Goal: Task Accomplishment & Management: Complete application form

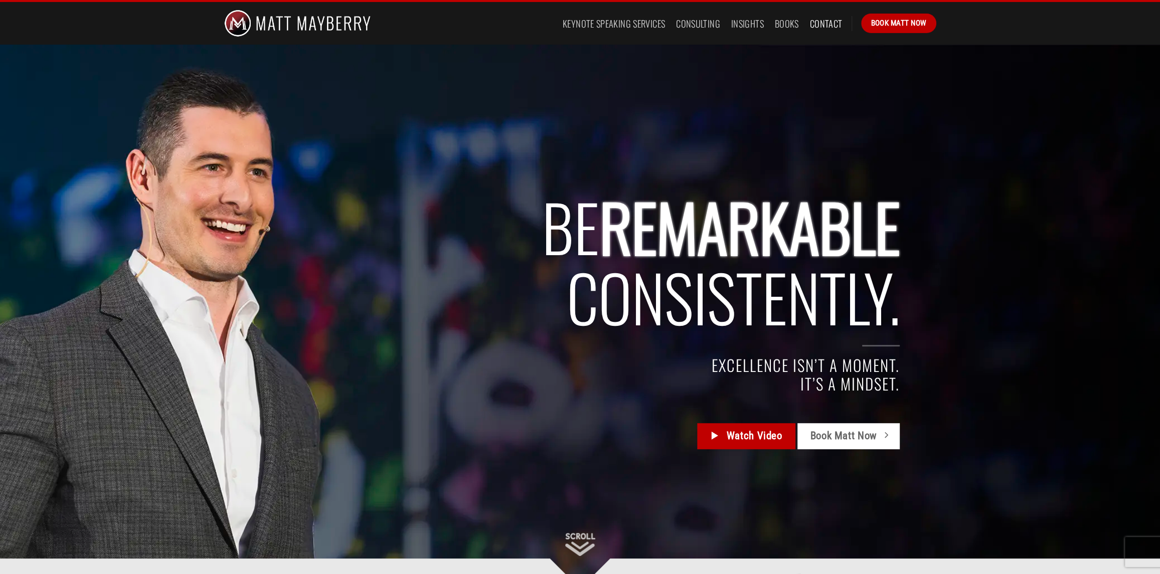
click at [813, 23] on link "Contact" at bounding box center [826, 24] width 33 height 18
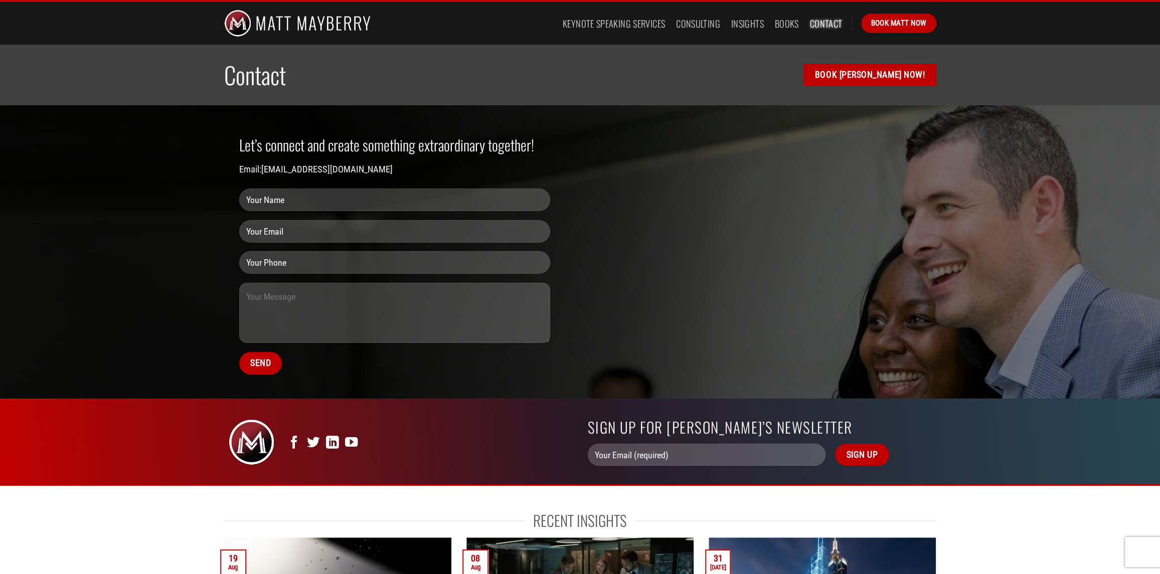
click at [305, 206] on input "Contact form" at bounding box center [394, 200] width 311 height 23
type input "[PERSON_NAME]"
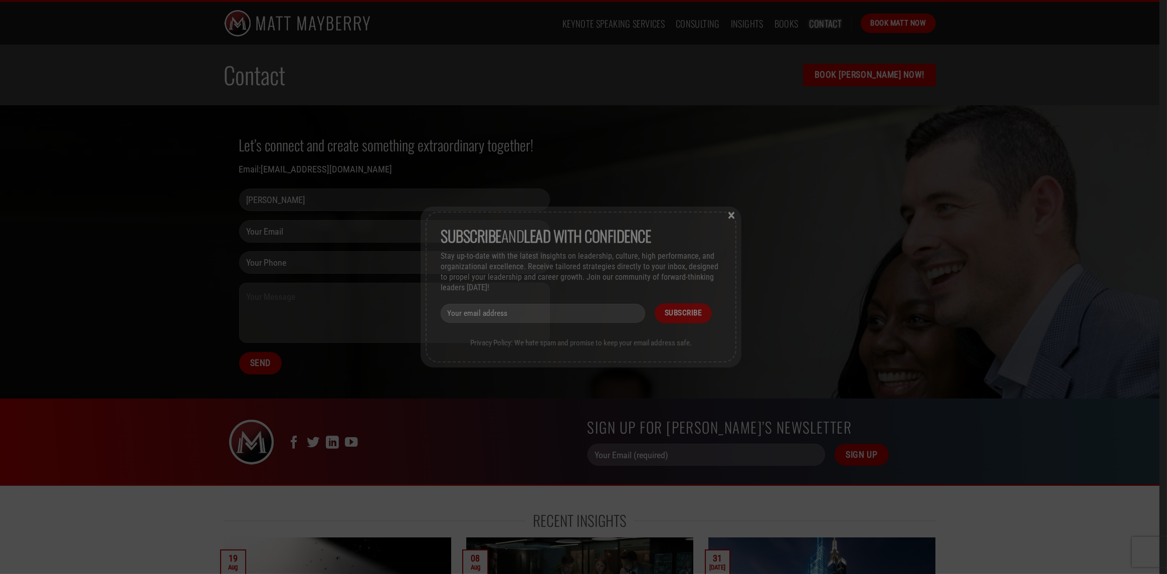
click at [277, 230] on div "Subscribe and lead with Confidence Stay up-to-date with the latest insights on …" at bounding box center [583, 287] width 1167 height 574
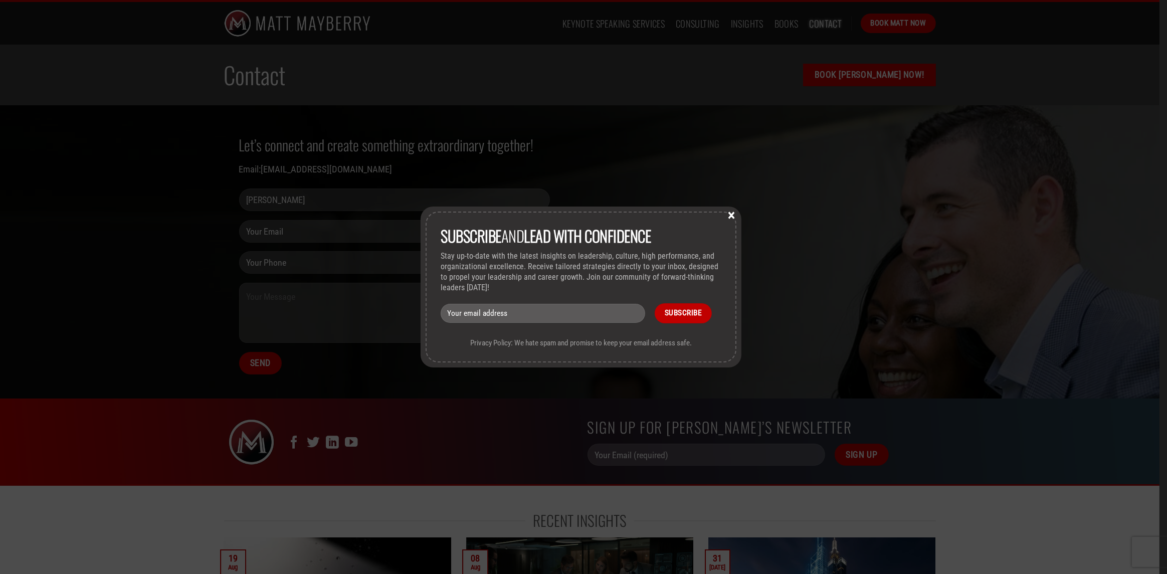
click at [734, 216] on button "×" at bounding box center [731, 214] width 15 height 9
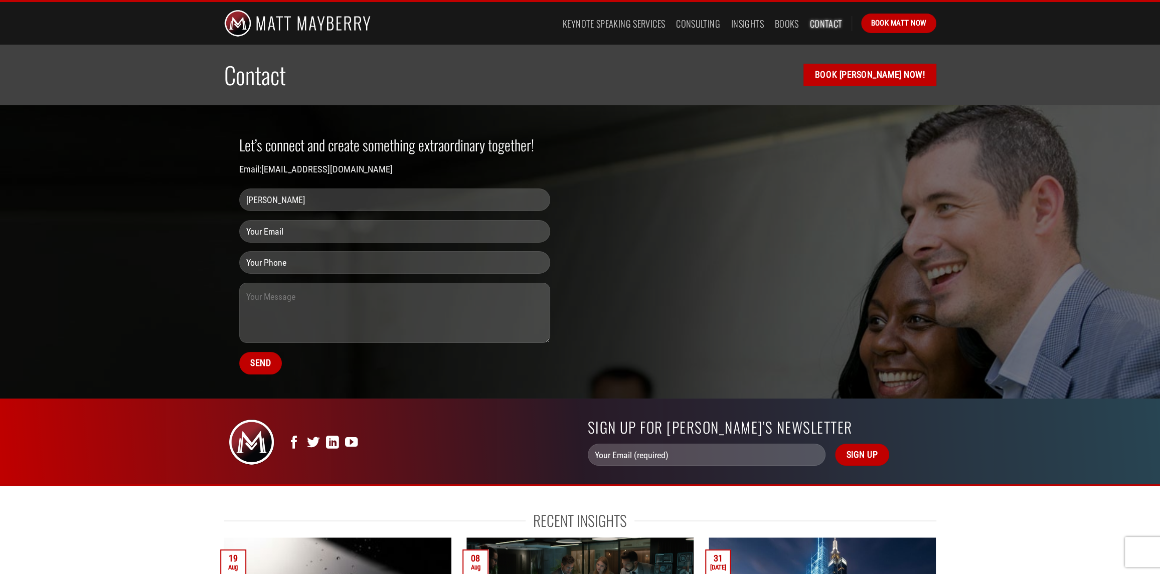
click at [398, 225] on input "Contact form" at bounding box center [394, 231] width 311 height 23
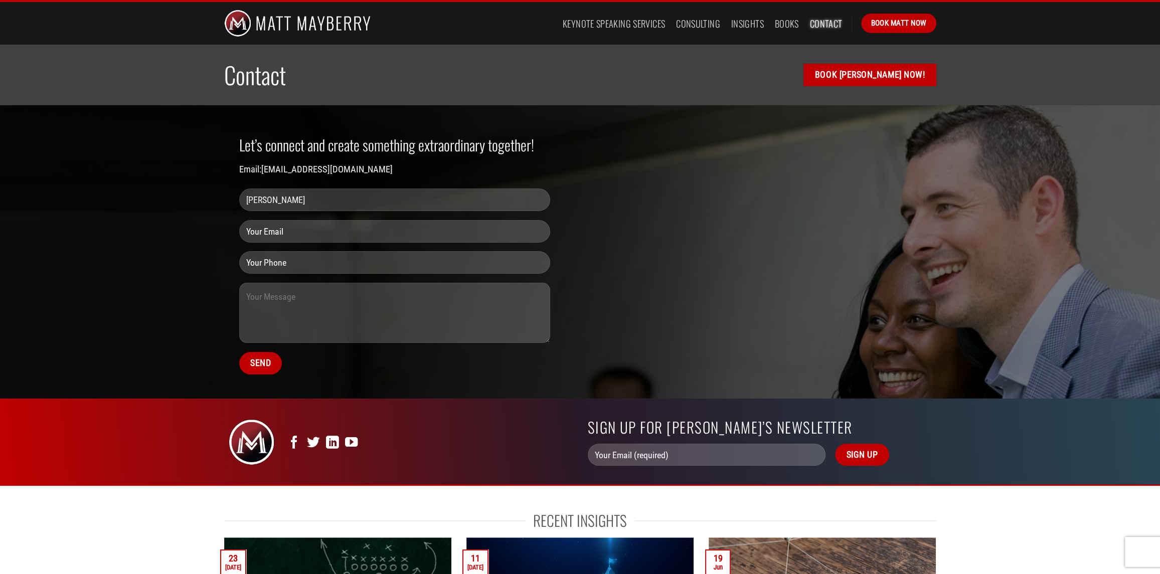
type input "[PERSON_NAME][EMAIL_ADDRESS][DOMAIN_NAME]"
click at [341, 266] on input "Contact form" at bounding box center [394, 262] width 311 height 23
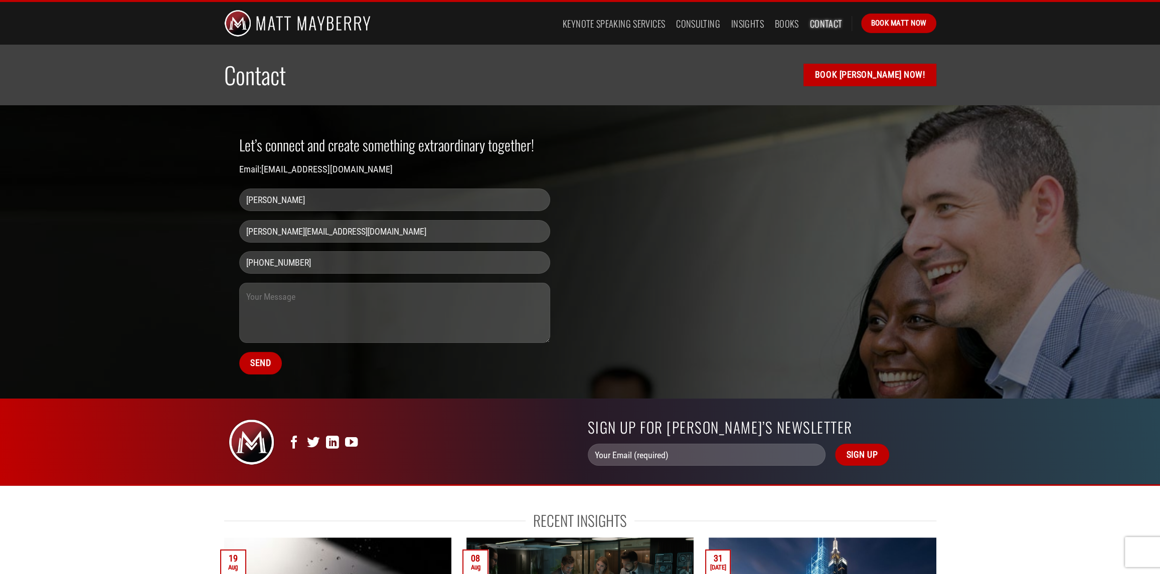
type input "[PHONE_NUMBER]"
click at [329, 292] on textarea "Contact form" at bounding box center [394, 313] width 311 height 60
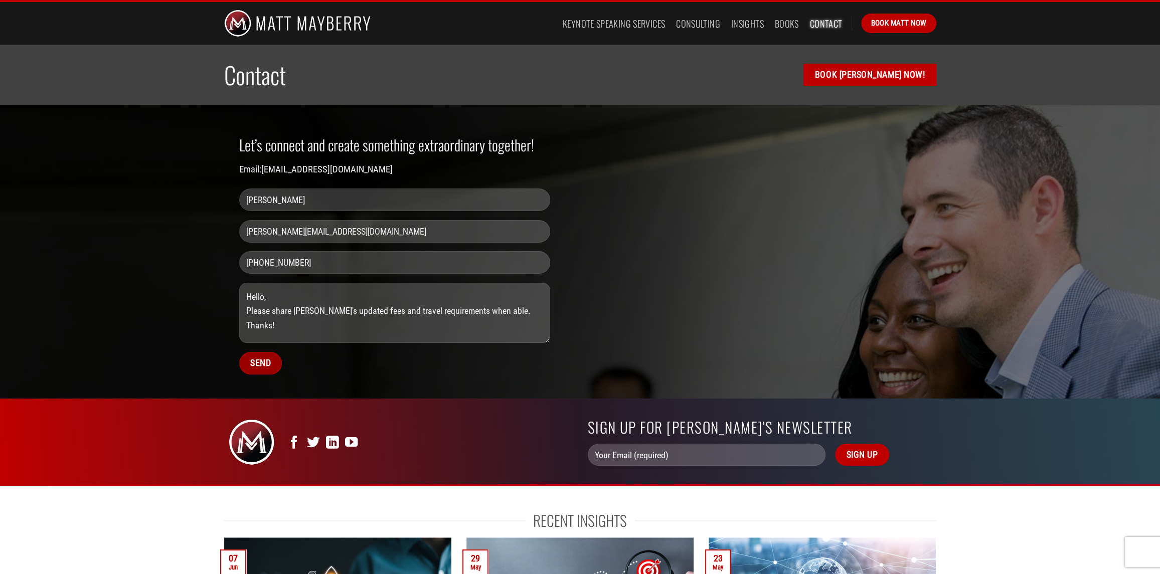
type textarea "Hello, Please share [PERSON_NAME]'s updated fees and travel requirements when a…"
click at [253, 365] on input "Send" at bounding box center [260, 363] width 43 height 23
